Goal: Task Accomplishment & Management: Use online tool/utility

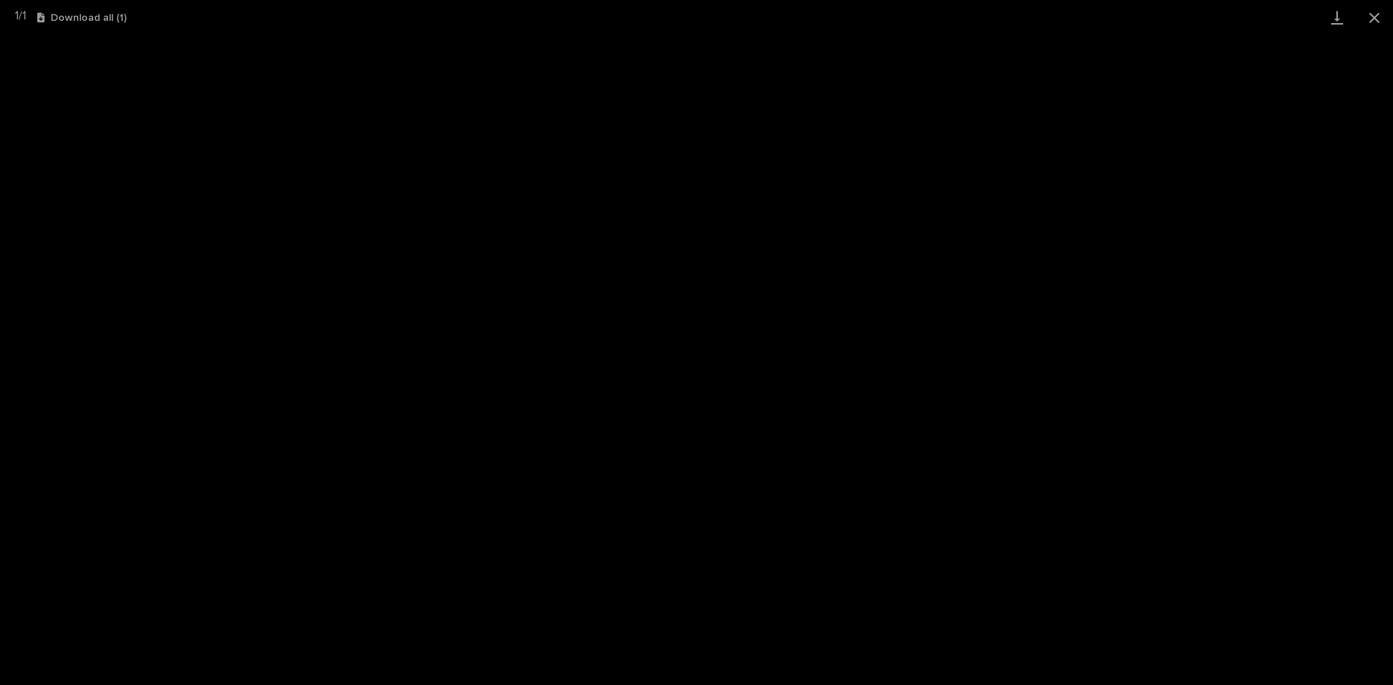
scroll to position [689, 0]
click at [1370, 16] on button "Close gallery" at bounding box center [1374, 17] width 37 height 35
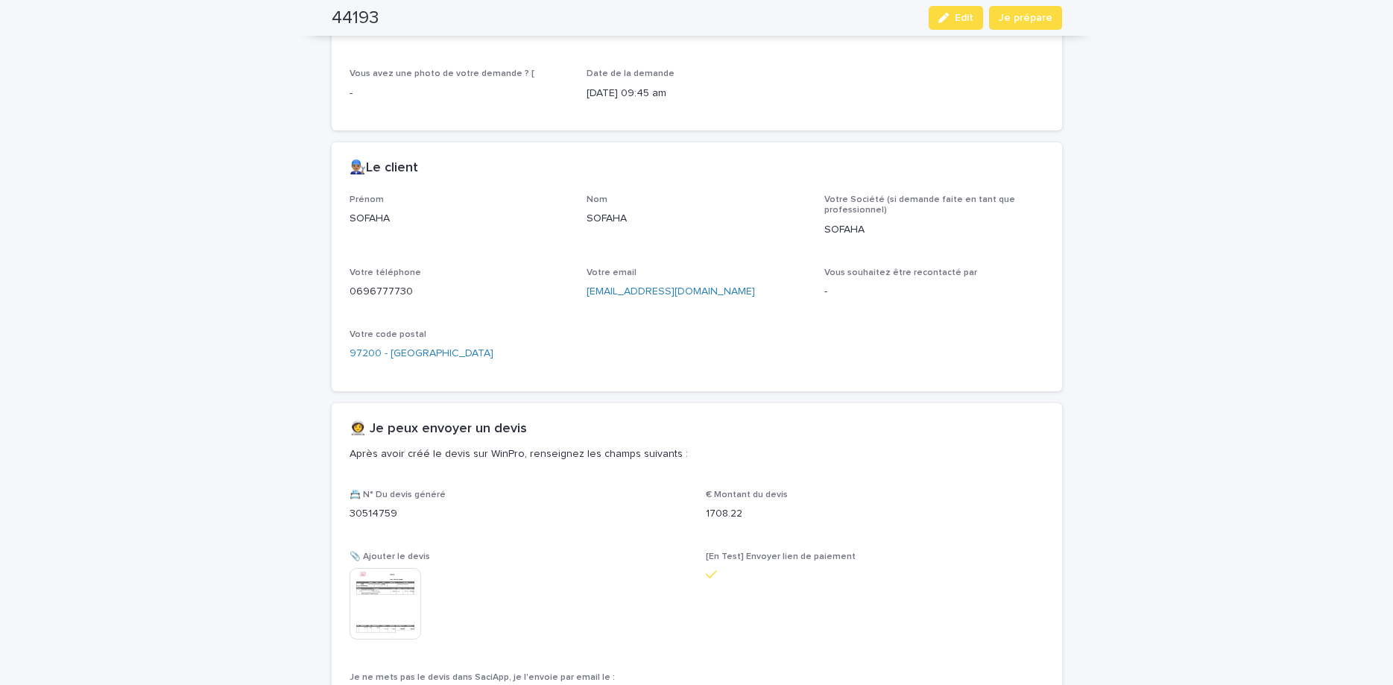
scroll to position [939, 0]
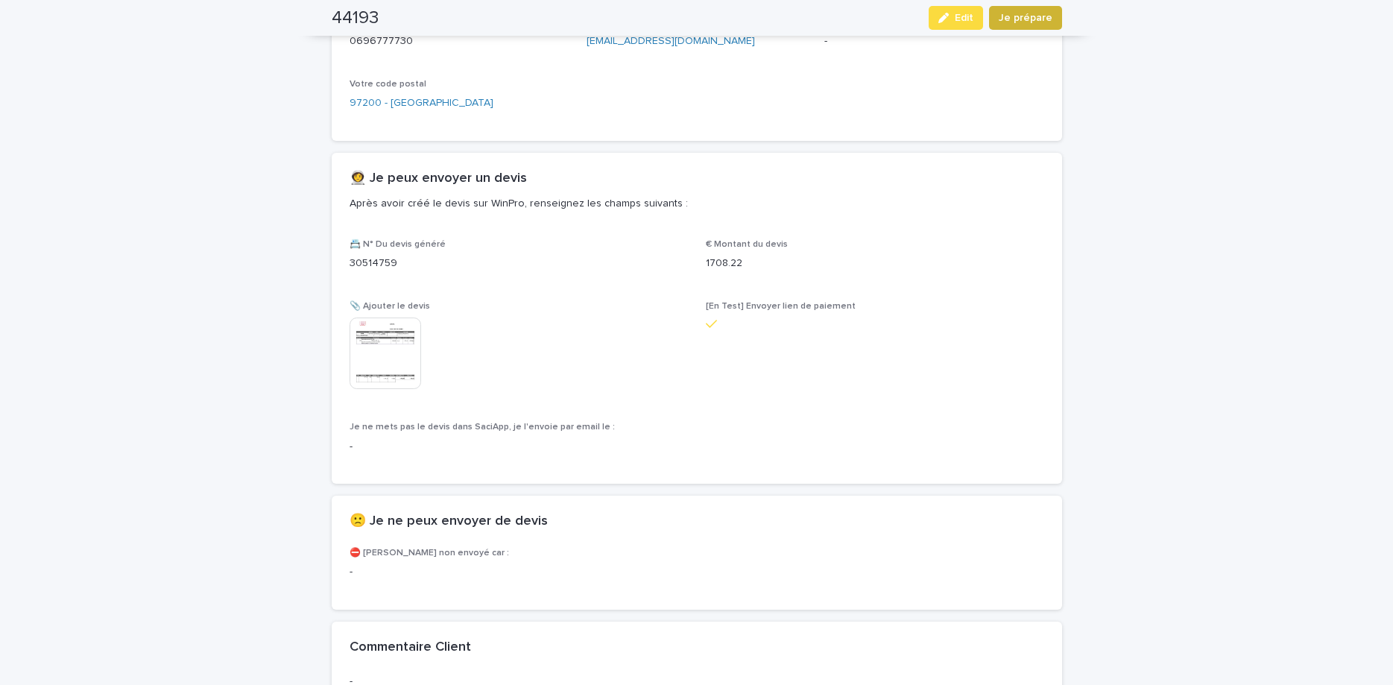
click at [1032, 25] on button "Je prépare" at bounding box center [1025, 18] width 73 height 24
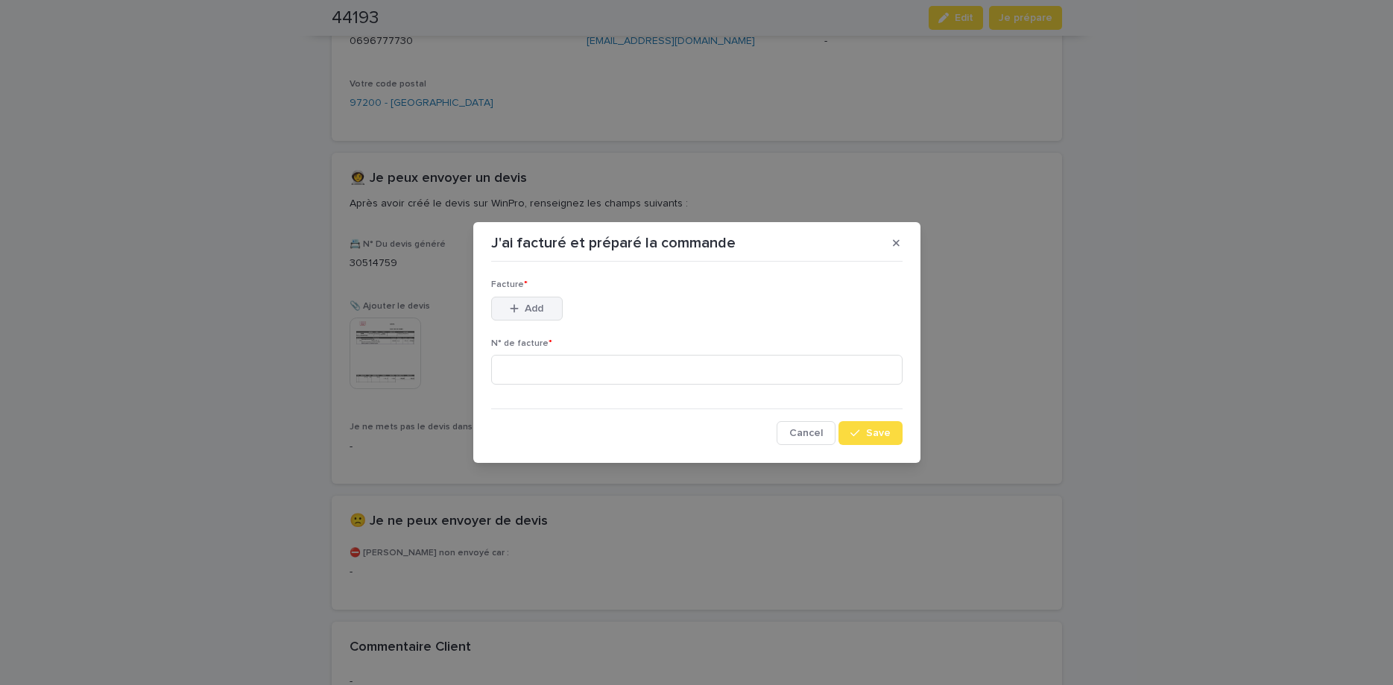
click at [553, 312] on button "Add" at bounding box center [527, 309] width 72 height 24
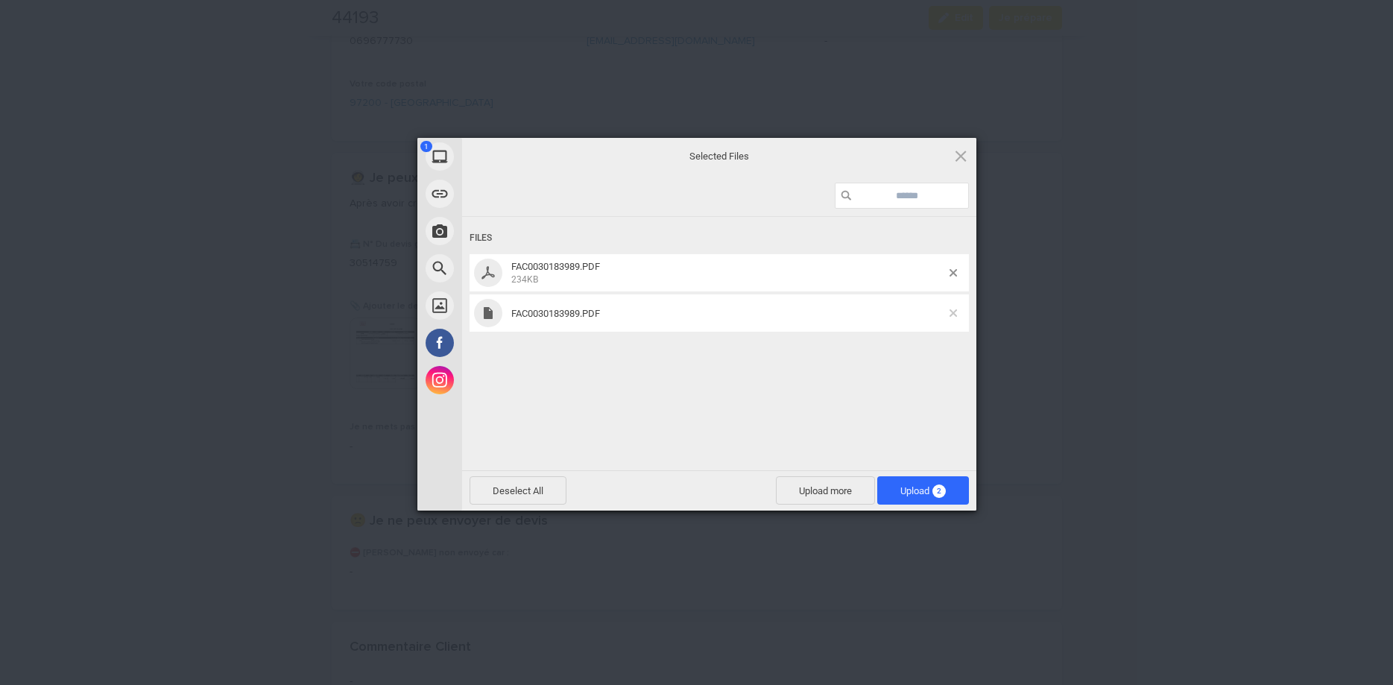
click at [954, 311] on span at bounding box center [953, 312] width 7 height 7
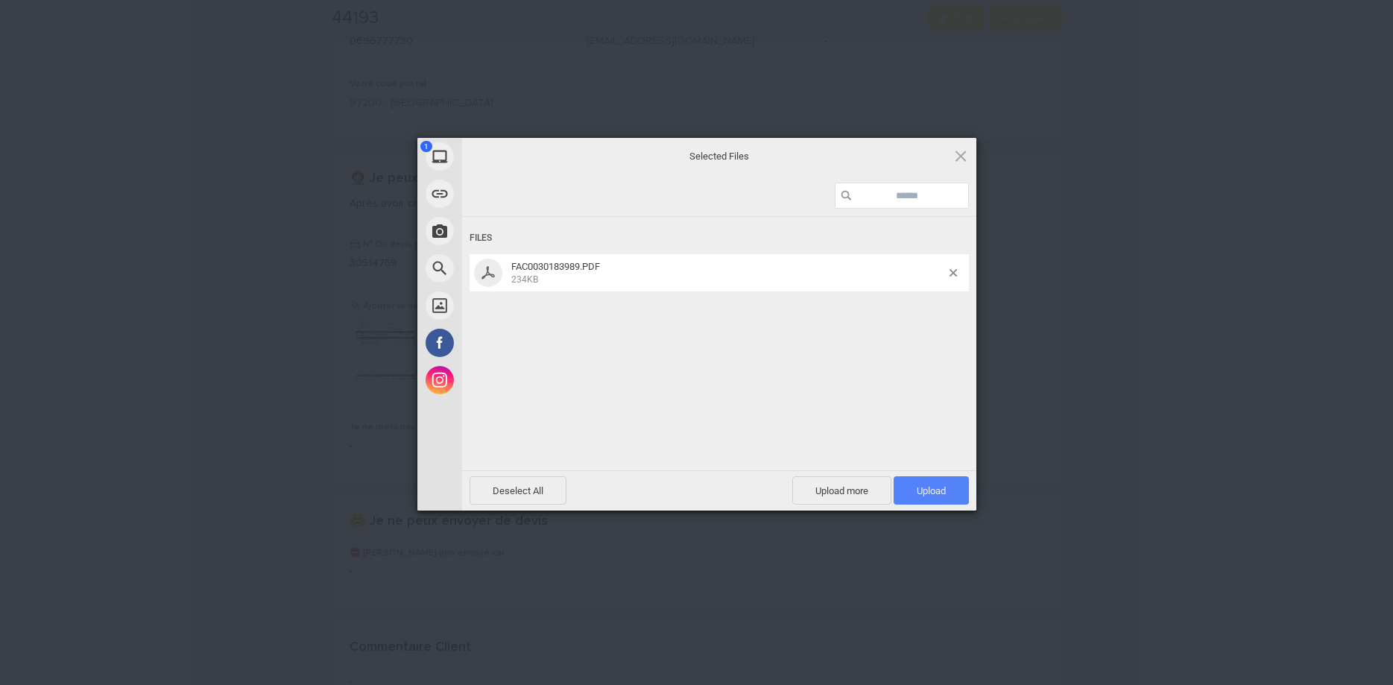
click at [912, 500] on span "Upload 1" at bounding box center [931, 490] width 75 height 28
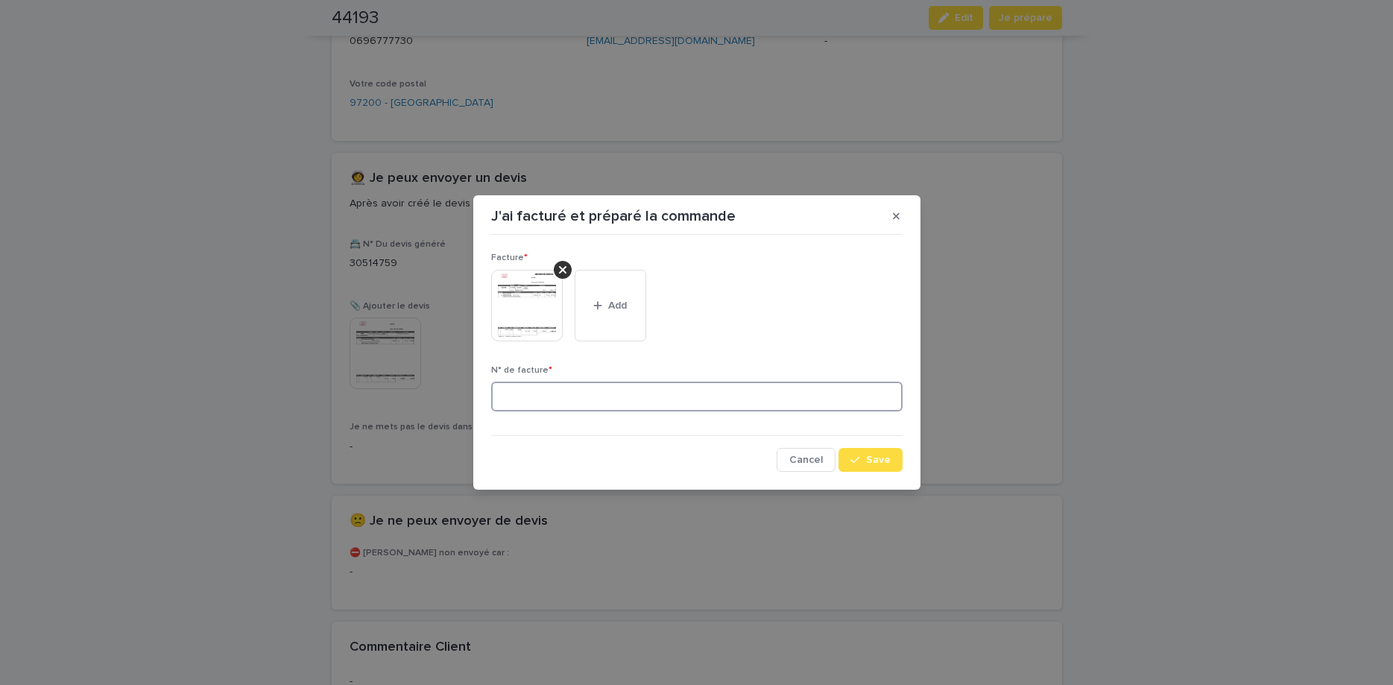
click at [599, 397] on input at bounding box center [696, 397] width 411 height 30
paste input "********"
type input "********"
click at [842, 456] on button "Save" at bounding box center [870, 460] width 63 height 24
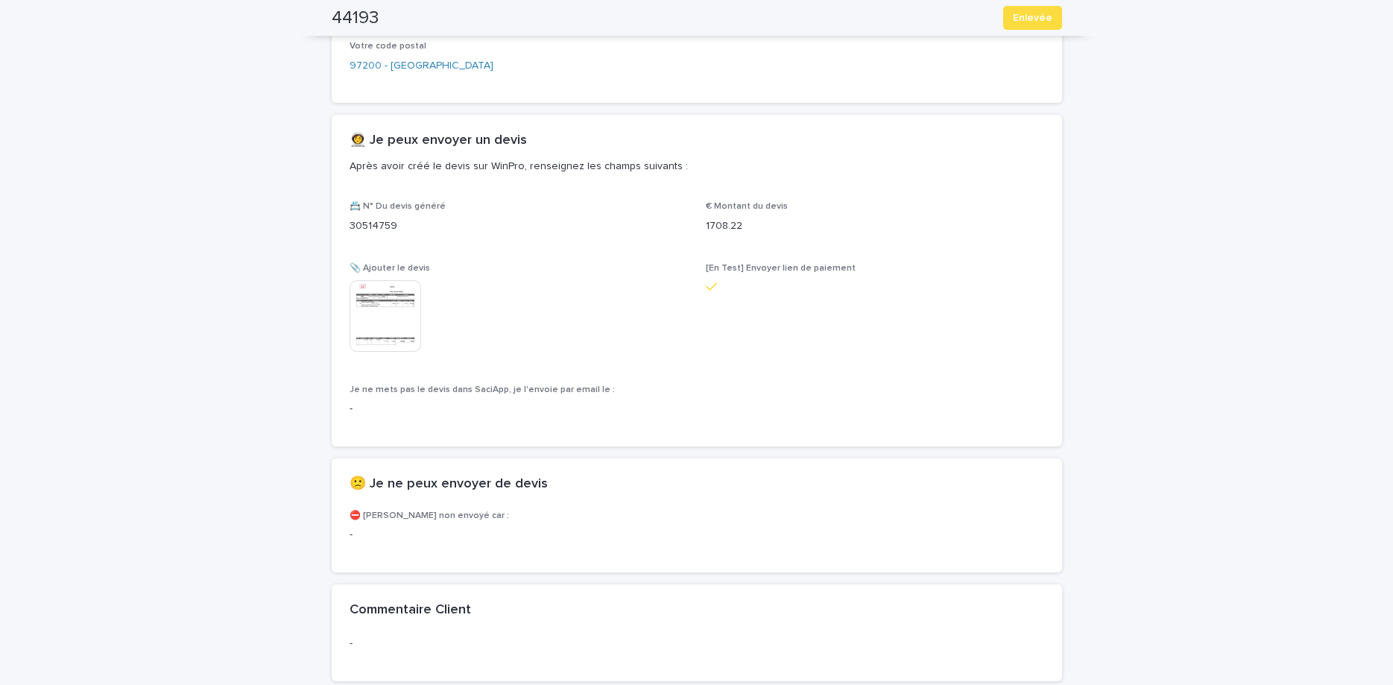
scroll to position [1, 0]
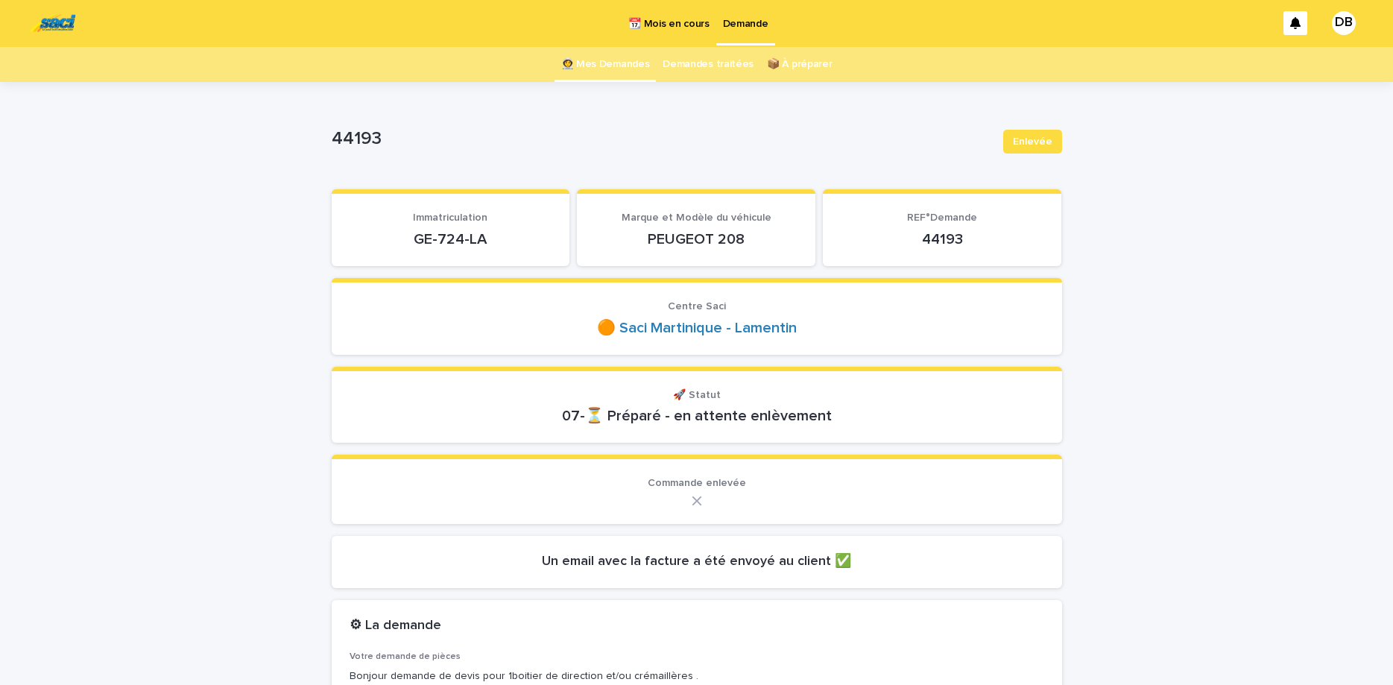
click at [607, 57] on link "👩‍🚀 Mes Demandes" at bounding box center [605, 64] width 89 height 35
